Goal: Task Accomplishment & Management: Use online tool/utility

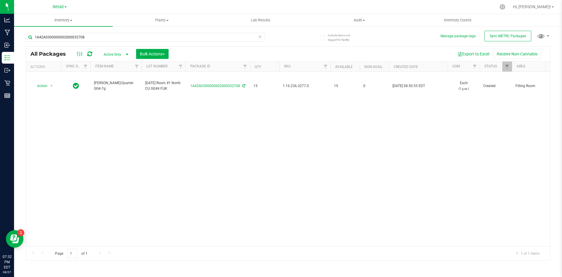
click at [117, 240] on div "Action Action Adjust qty Create package Edit attributes Global inventory Locate…" at bounding box center [288, 159] width 524 height 174
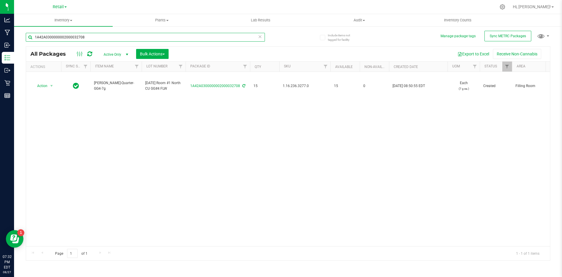
click at [110, 38] on input "1A42A0300000002000032708" at bounding box center [145, 37] width 239 height 9
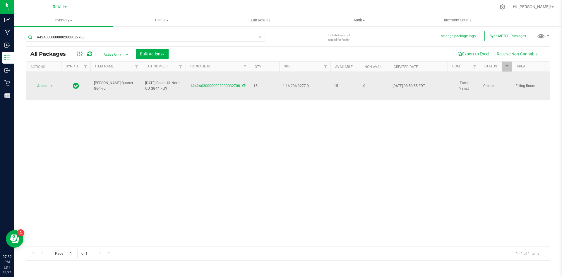
click at [295, 86] on span "1.16.236.3277.0" at bounding box center [305, 86] width 44 height 6
copy span "1.16.236.3277.0"
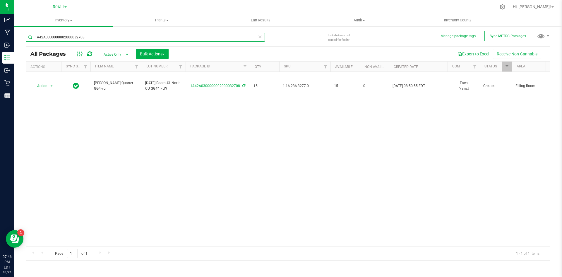
click at [105, 34] on input "1A42A0300000002000032708" at bounding box center [145, 37] width 239 height 9
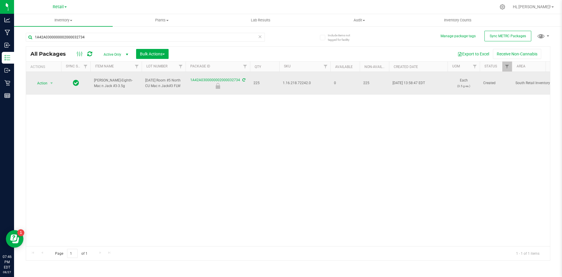
click at [308, 82] on span "1.16.218.72242.0" at bounding box center [305, 83] width 44 height 6
copy span "1.16.218.72242.0"
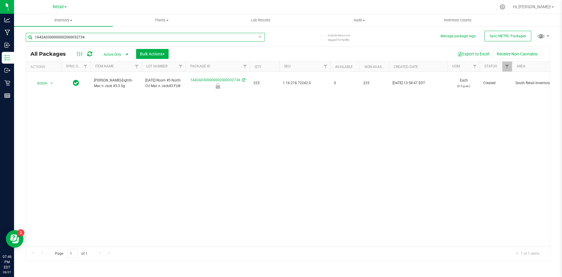
click at [173, 39] on input "1A42A0300000002000032734" at bounding box center [145, 37] width 239 height 9
paste input ".16.218.72242.0"
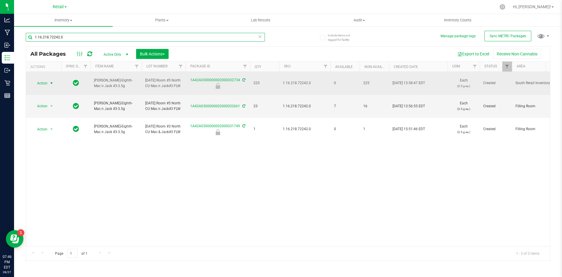
type input "1.16.218.72242.0"
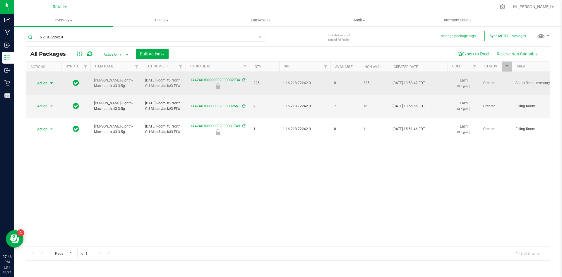
click at [49, 83] on span "select" at bounding box center [51, 83] width 7 height 8
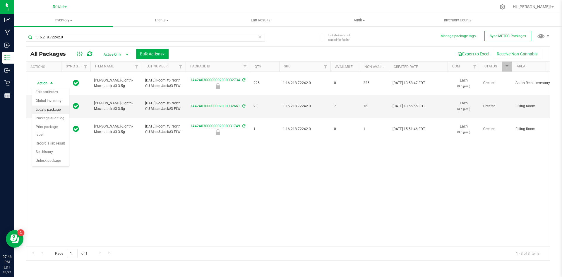
click at [57, 110] on li "Locate package" at bounding box center [50, 109] width 37 height 9
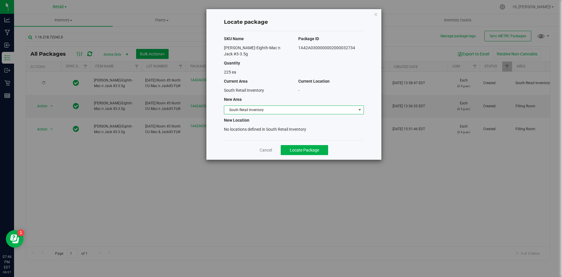
click at [269, 106] on span "South Retail Inventory" at bounding box center [290, 110] width 132 height 8
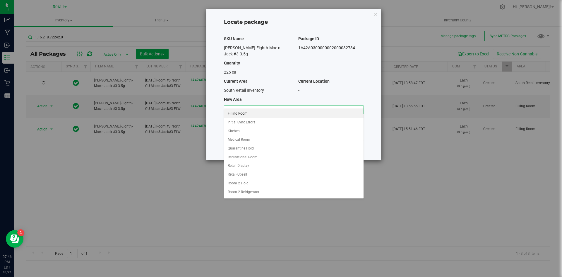
click at [252, 114] on li "Filling Room" at bounding box center [293, 113] width 139 height 9
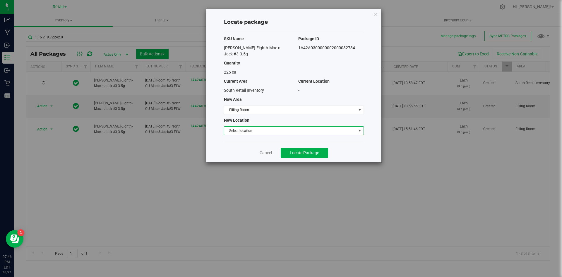
click at [244, 126] on span "Select location" at bounding box center [290, 130] width 132 height 8
click at [247, 134] on li "Filling room" at bounding box center [293, 134] width 139 height 9
click at [297, 150] on span "Locate Package" at bounding box center [304, 152] width 29 height 5
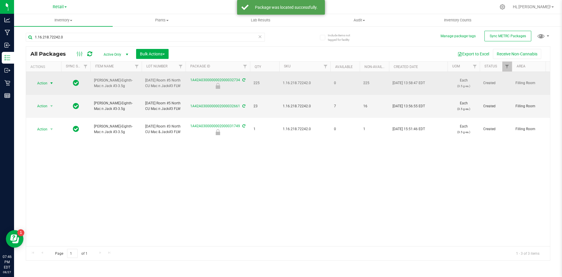
click at [43, 85] on span "Action" at bounding box center [40, 83] width 16 height 8
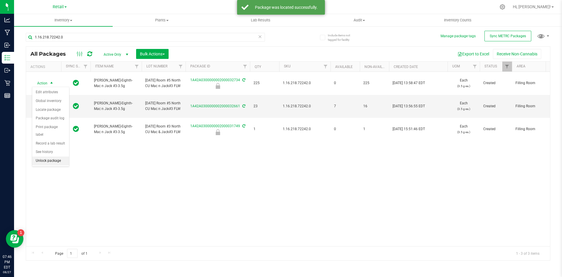
click at [56, 156] on li "Unlock package" at bounding box center [50, 160] width 37 height 9
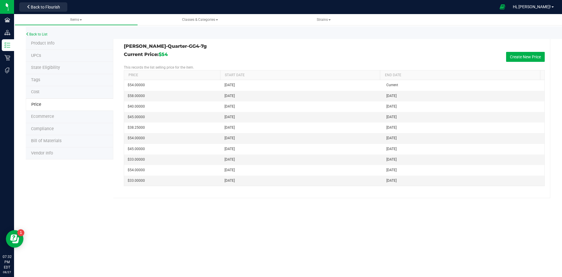
click at [69, 78] on li "Tags" at bounding box center [70, 80] width 88 height 12
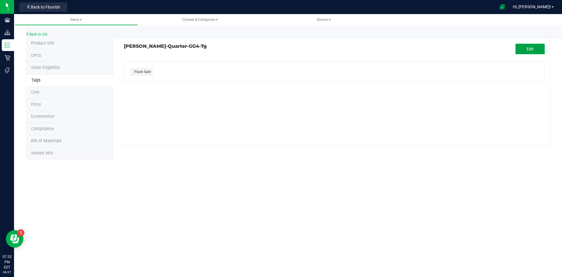
click at [524, 44] on button "Edit" at bounding box center [530, 49] width 29 height 11
click at [153, 86] on icon "button" at bounding box center [155, 86] width 4 height 4
click at [526, 49] on span "Save" at bounding box center [530, 49] width 9 height 5
